Goal: Contribute content: Add original content to the website for others to see

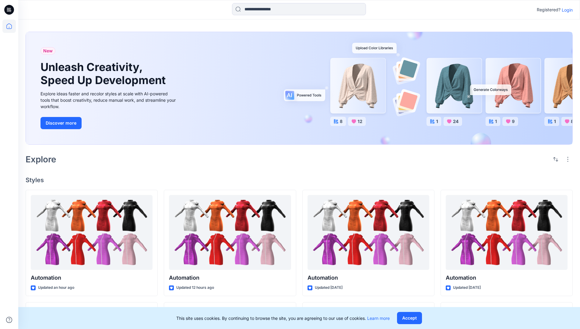
click at [566, 10] on p "Login" at bounding box center [567, 10] width 11 height 6
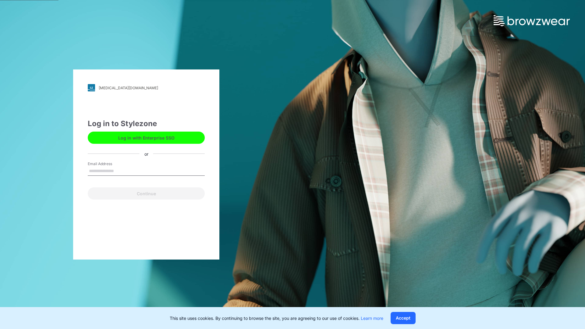
click at [120, 171] on input "Email Address" at bounding box center [146, 171] width 117 height 9
type input "**********"
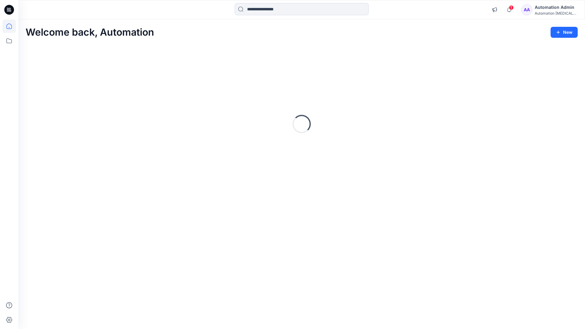
click at [12, 26] on icon at bounding box center [8, 25] width 5 height 5
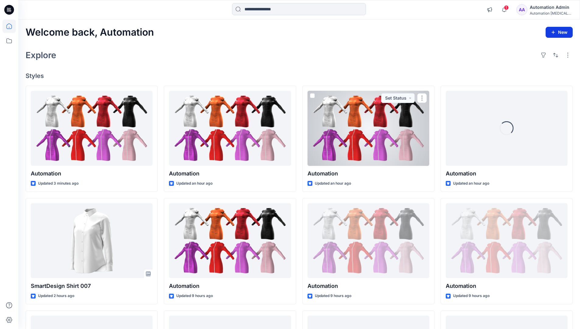
click at [554, 29] on button "New" at bounding box center [559, 32] width 27 height 11
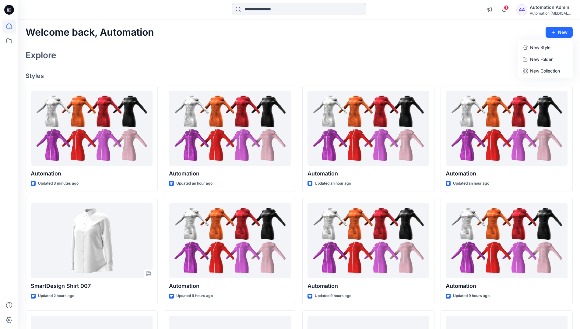
click at [540, 47] on p "New Style" at bounding box center [540, 47] width 20 height 7
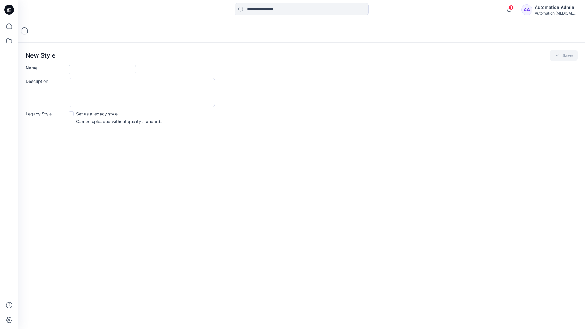
click at [79, 70] on input "Name" at bounding box center [102, 70] width 67 height 10
type input "**********"
click at [562, 56] on button "Save" at bounding box center [564, 55] width 28 height 11
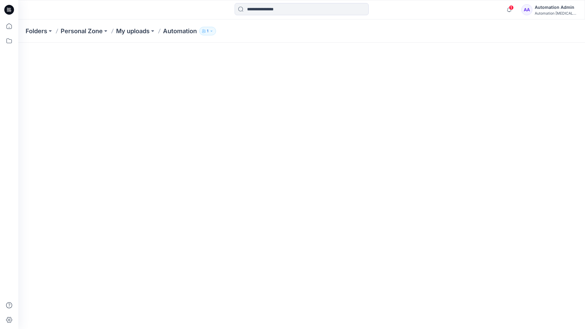
scroll to position [36, 0]
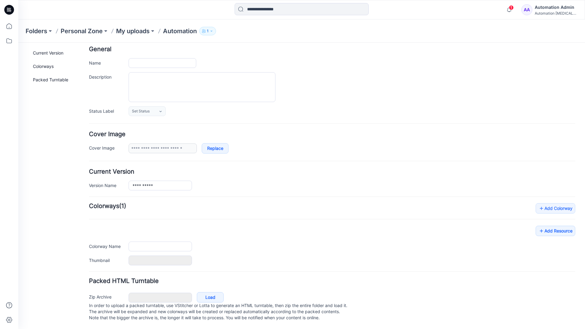
type input "**********"
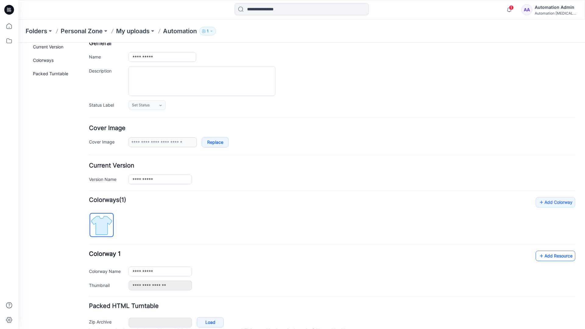
click at [560, 257] on link "Add Resource" at bounding box center [556, 256] width 40 height 10
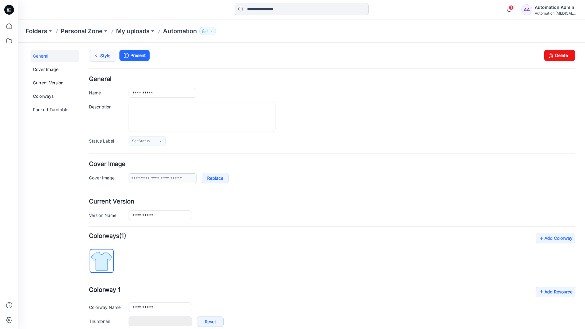
click at [103, 55] on link "Style" at bounding box center [102, 56] width 27 height 12
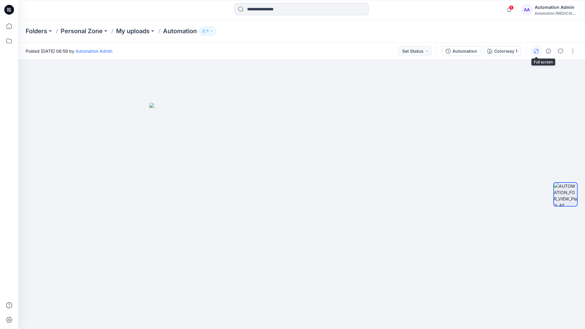
click at [537, 50] on icon "button" at bounding box center [536, 50] width 3 height 3
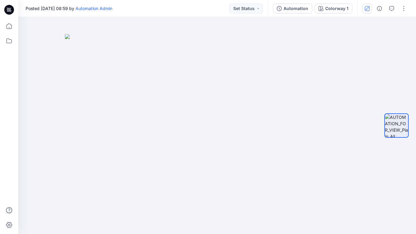
click at [366, 11] on button "button" at bounding box center [367, 9] width 10 height 10
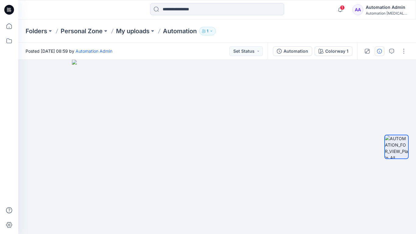
click at [378, 51] on icon "button" at bounding box center [379, 51] width 5 height 5
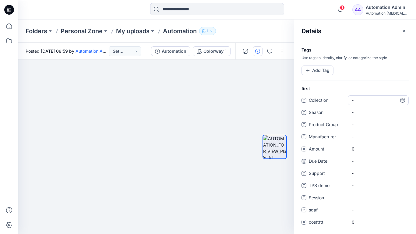
click at [359, 99] on span "-" at bounding box center [378, 100] width 53 height 6
type textarea "**********"
click at [277, 101] on div at bounding box center [275, 147] width 24 height 100
click at [371, 102] on span "dsfdsfsdfsdfsd" at bounding box center [378, 100] width 53 height 6
type textarea "*"
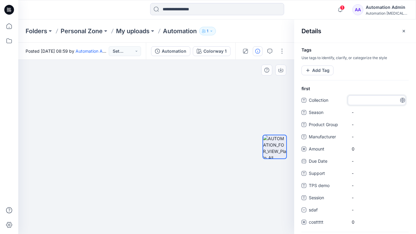
click at [260, 97] on div at bounding box center [274, 147] width 39 height 100
click at [318, 72] on button "Add Tag" at bounding box center [318, 70] width 32 height 10
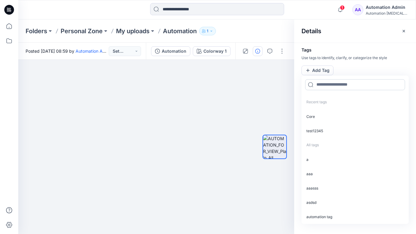
click at [326, 87] on input at bounding box center [355, 84] width 100 height 11
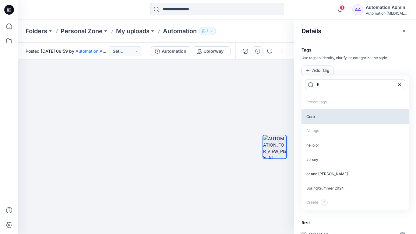
type input "*"
click at [316, 118] on p "Core" at bounding box center [355, 116] width 107 height 14
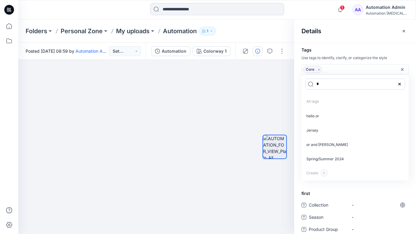
click at [319, 70] on icon "Remove tag" at bounding box center [318, 69] width 5 height 5
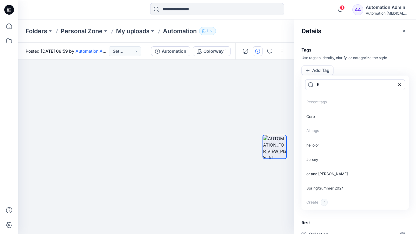
click at [401, 84] on icon at bounding box center [399, 84] width 5 height 5
click at [401, 32] on icon "button" at bounding box center [403, 31] width 5 height 5
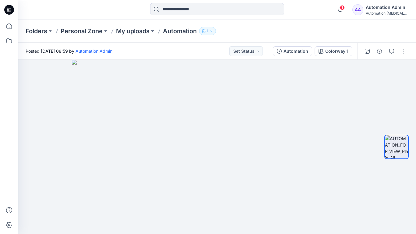
click at [376, 6] on div "Automation Admin" at bounding box center [387, 7] width 43 height 7
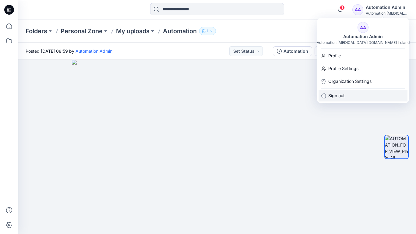
click at [338, 93] on p "Sign out" at bounding box center [336, 96] width 16 height 12
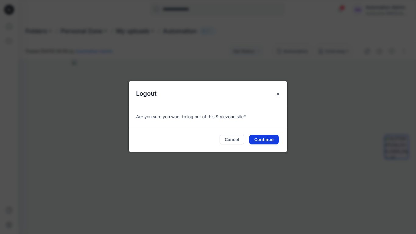
click at [263, 136] on button "Continue" at bounding box center [264, 140] width 30 height 10
